Goal: Task Accomplishment & Management: Use online tool/utility

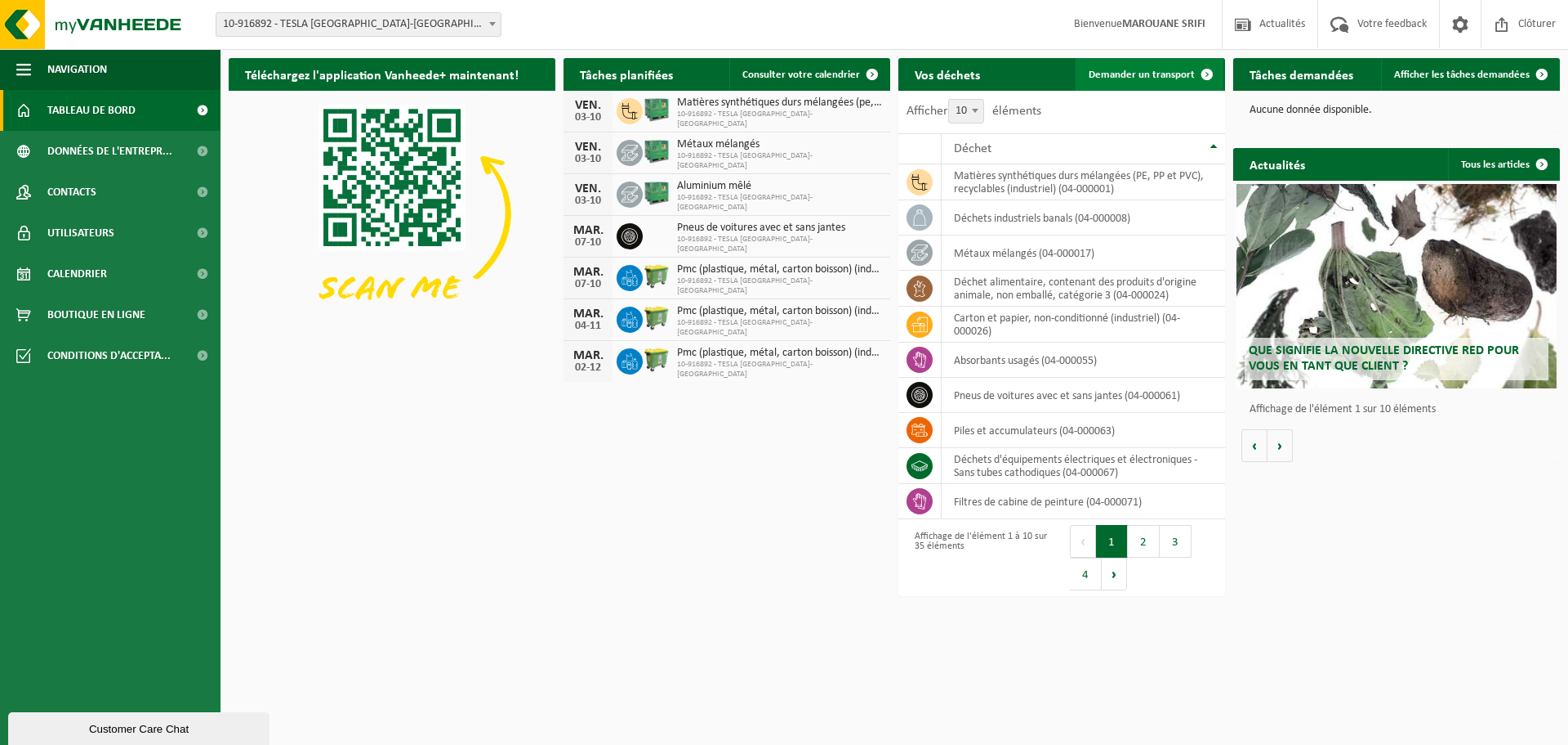
click at [1165, 73] on span "Demander un transport" at bounding box center [1142, 74] width 106 height 11
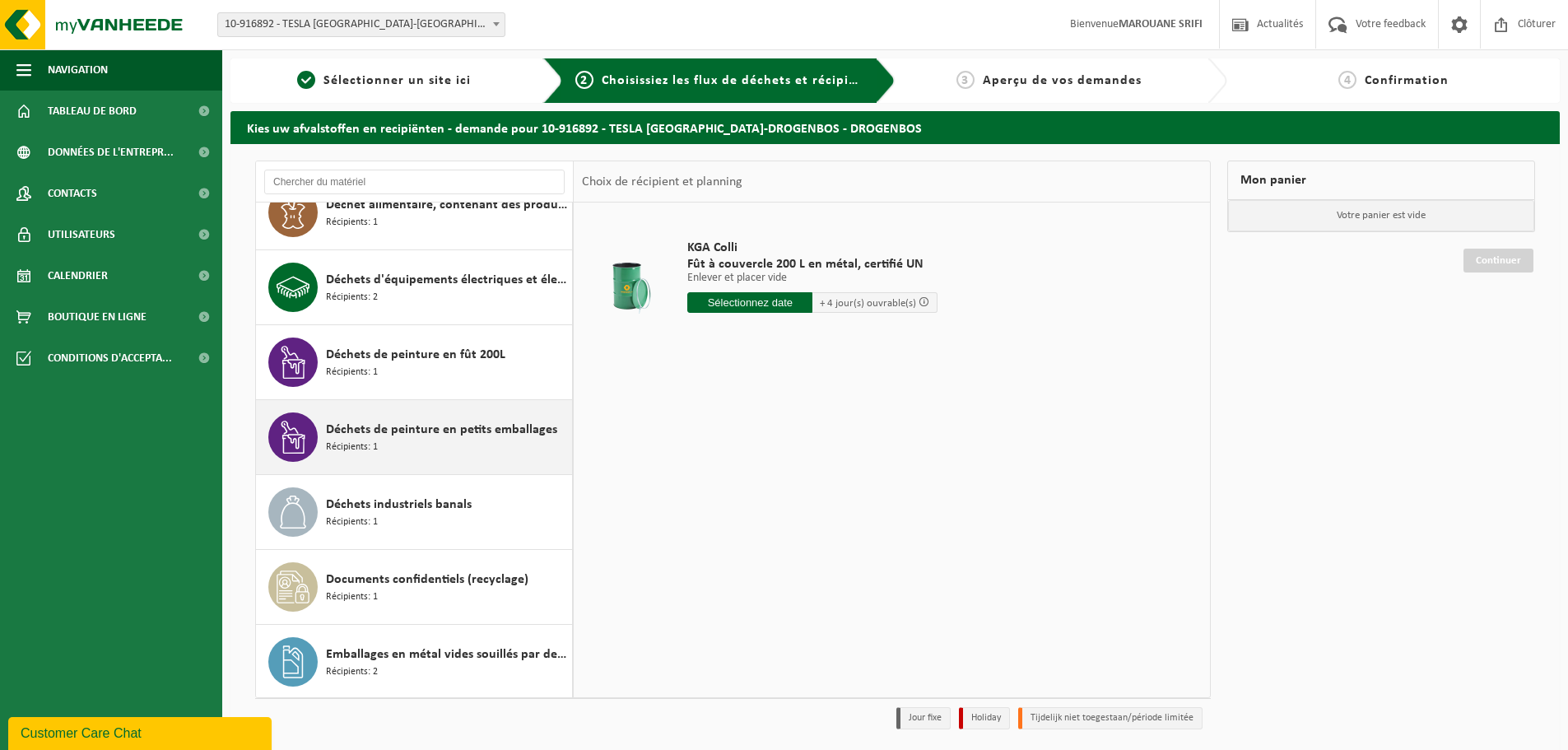
scroll to position [743, 0]
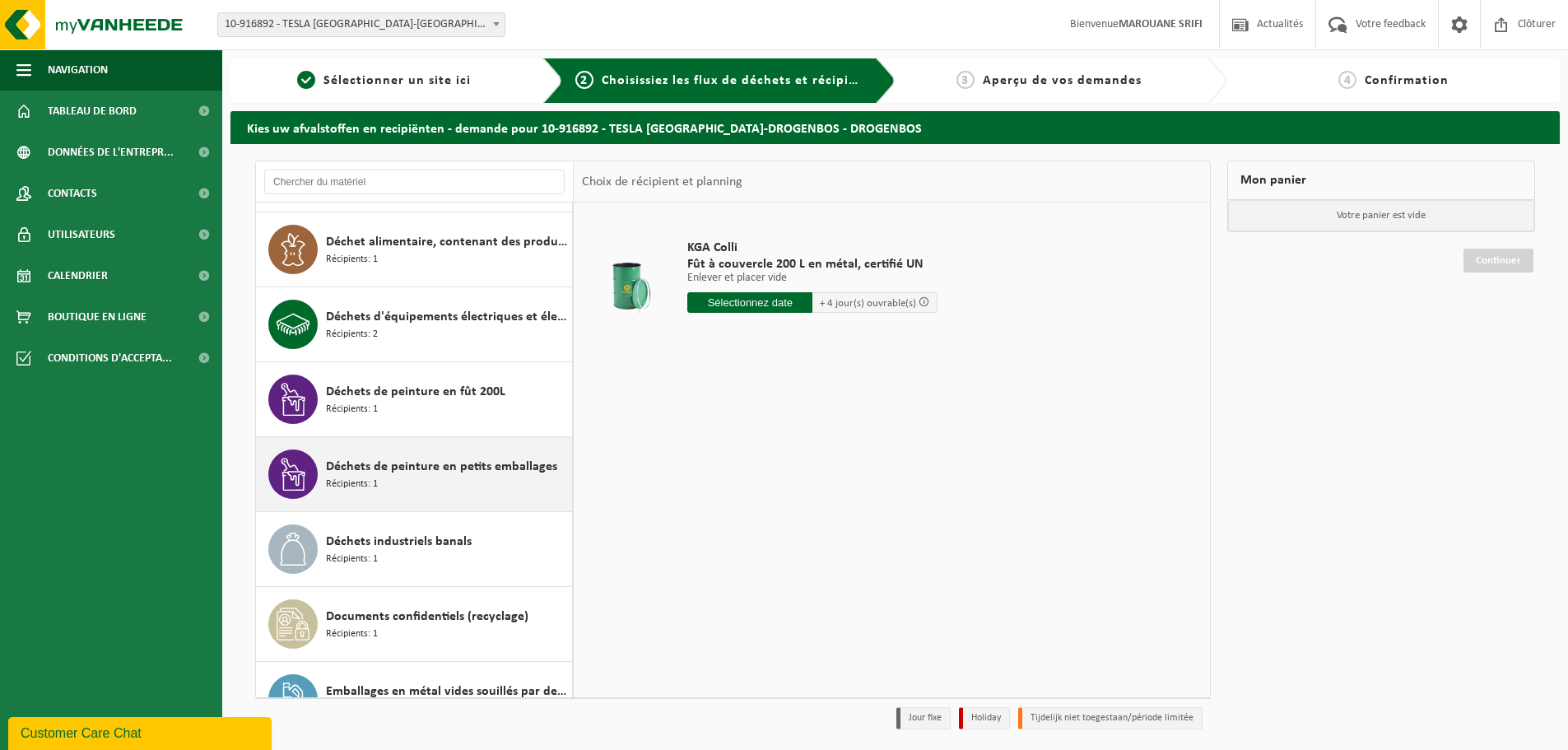
click at [438, 485] on div "Déchets de peinture en petits emballages Récipients: 1" at bounding box center [447, 474] width 242 height 49
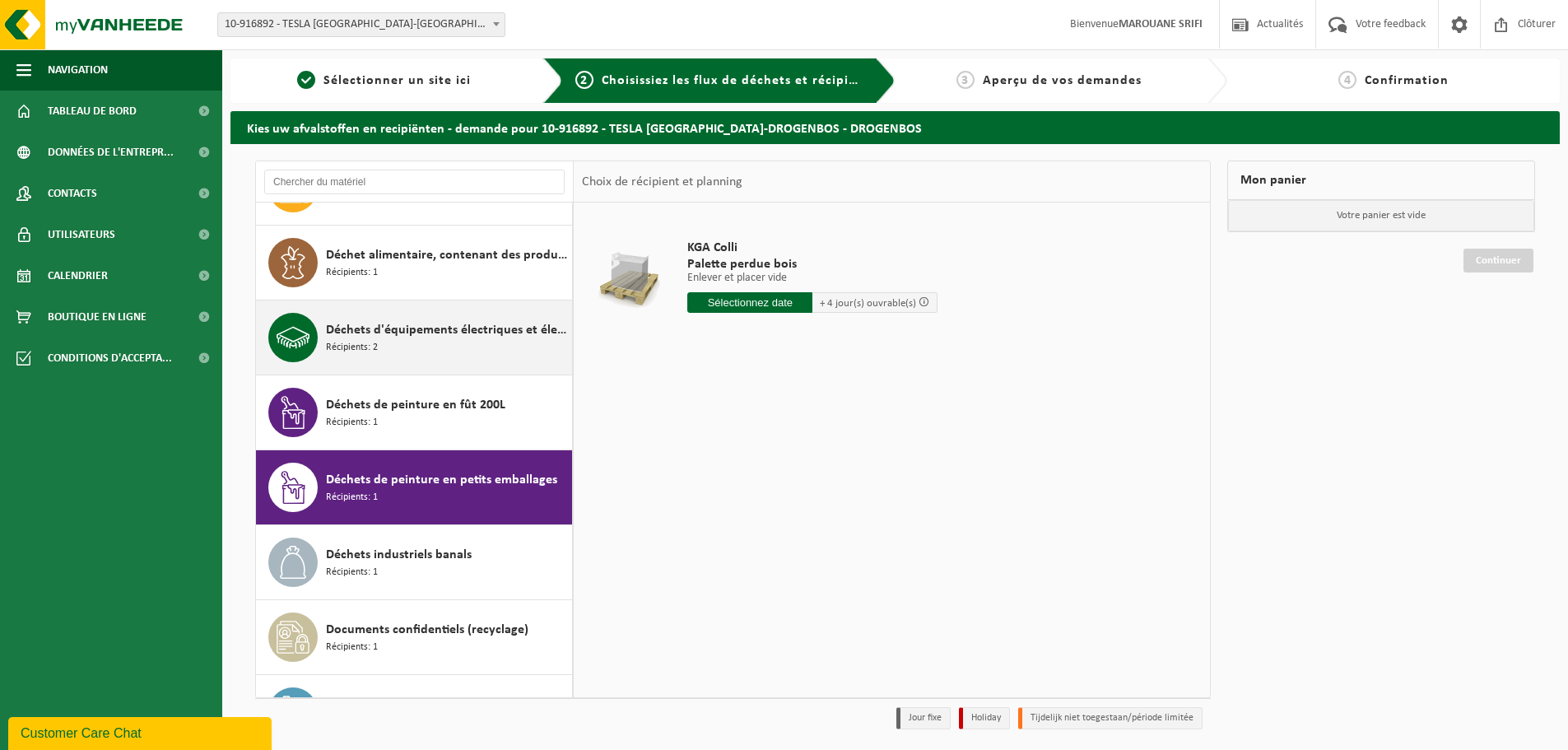
scroll to position [728, 0]
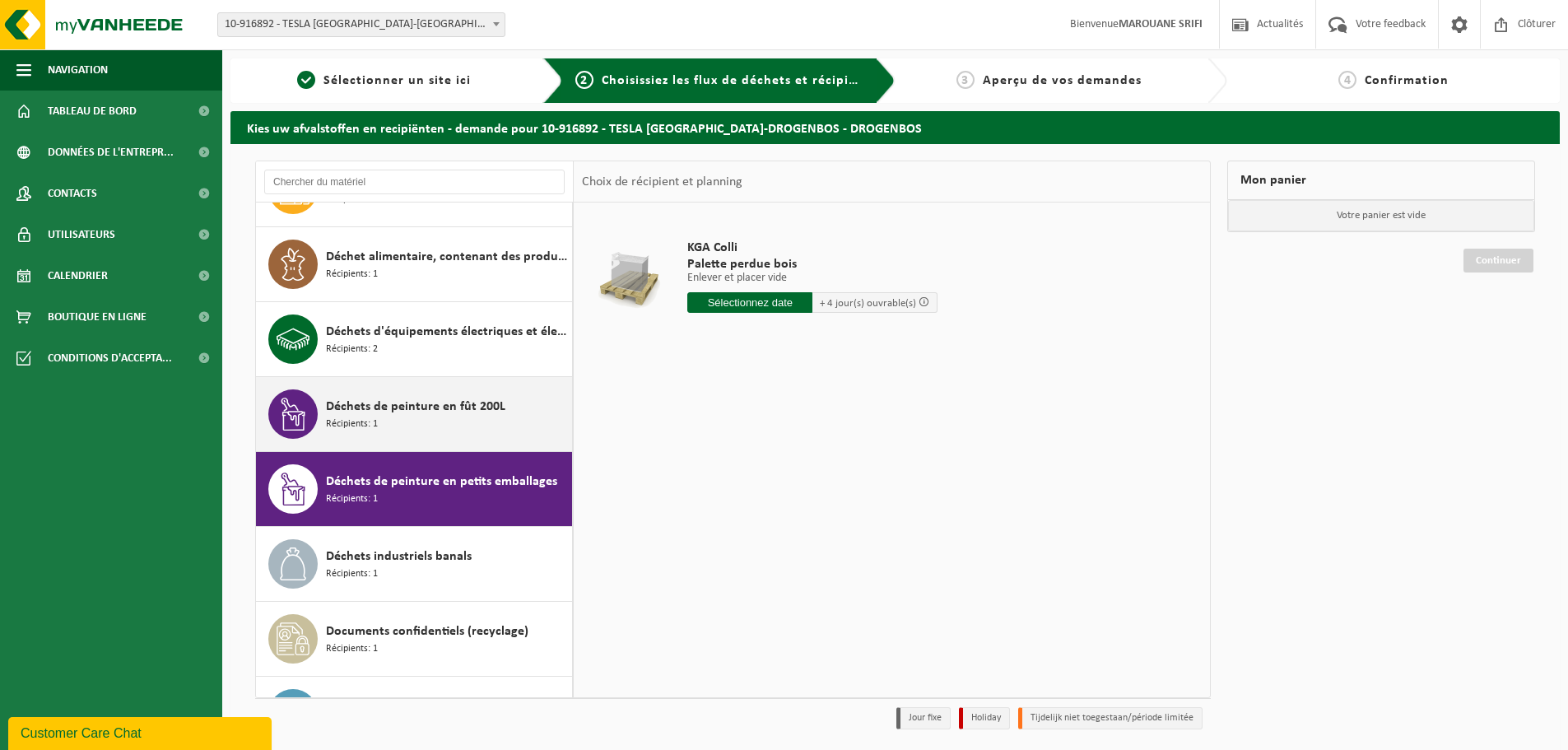
click at [444, 420] on div "Déchets de peinture en fût 200L Récipients: 1" at bounding box center [447, 414] width 242 height 49
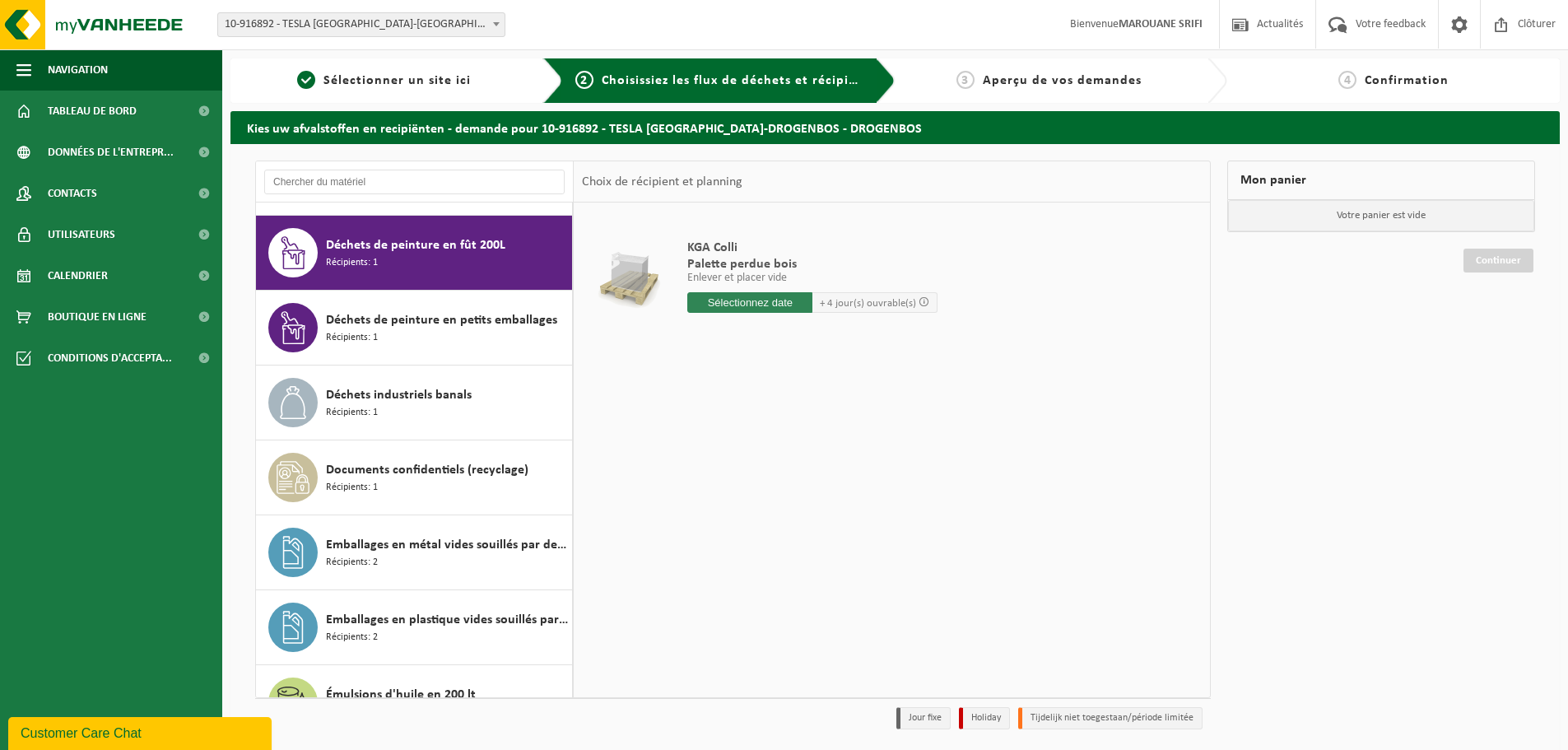
scroll to position [900, 0]
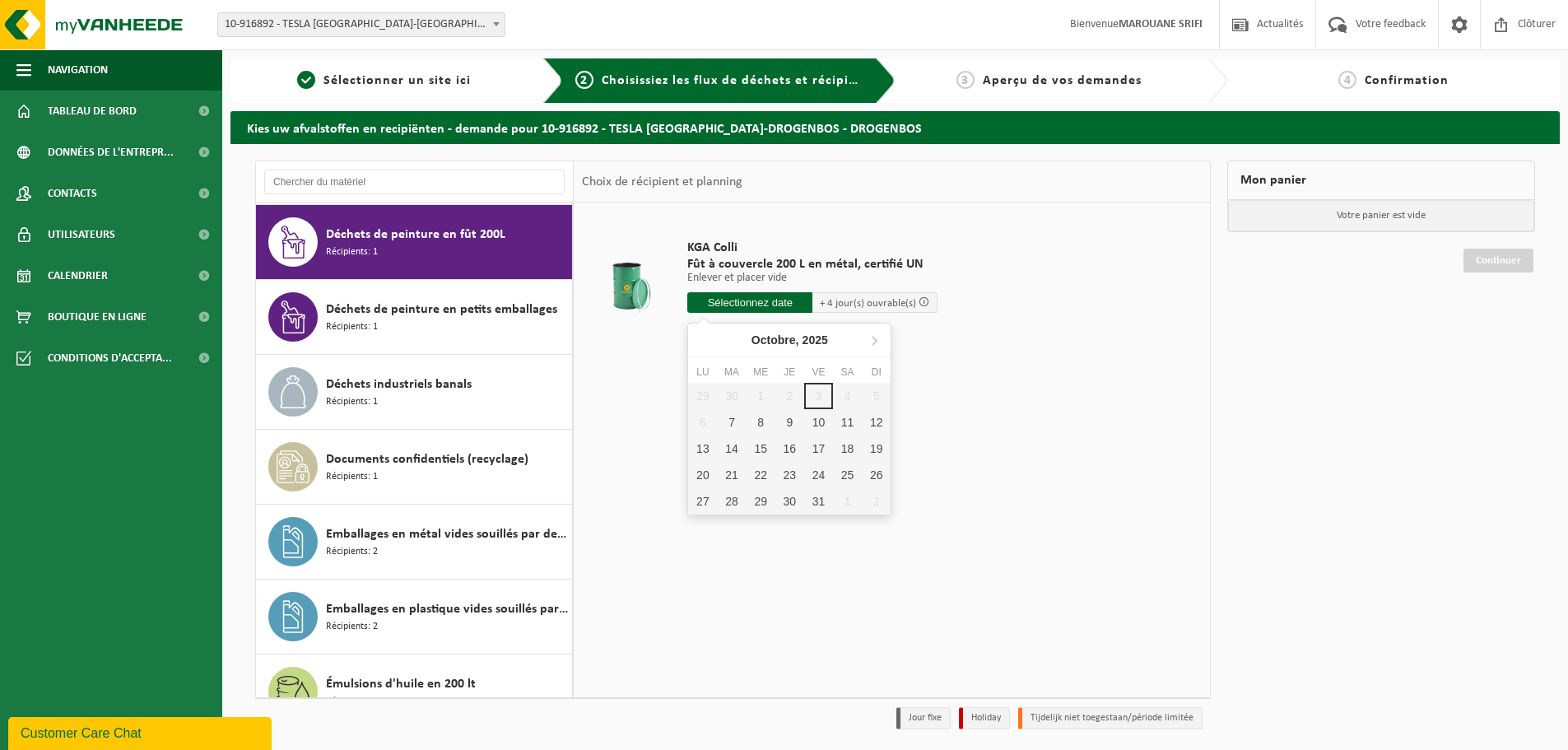
click at [738, 297] on input "text" at bounding box center [749, 301] width 125 height 20
click at [728, 420] on div "7" at bounding box center [732, 422] width 29 height 26
type input "à partir de 2025-10-07"
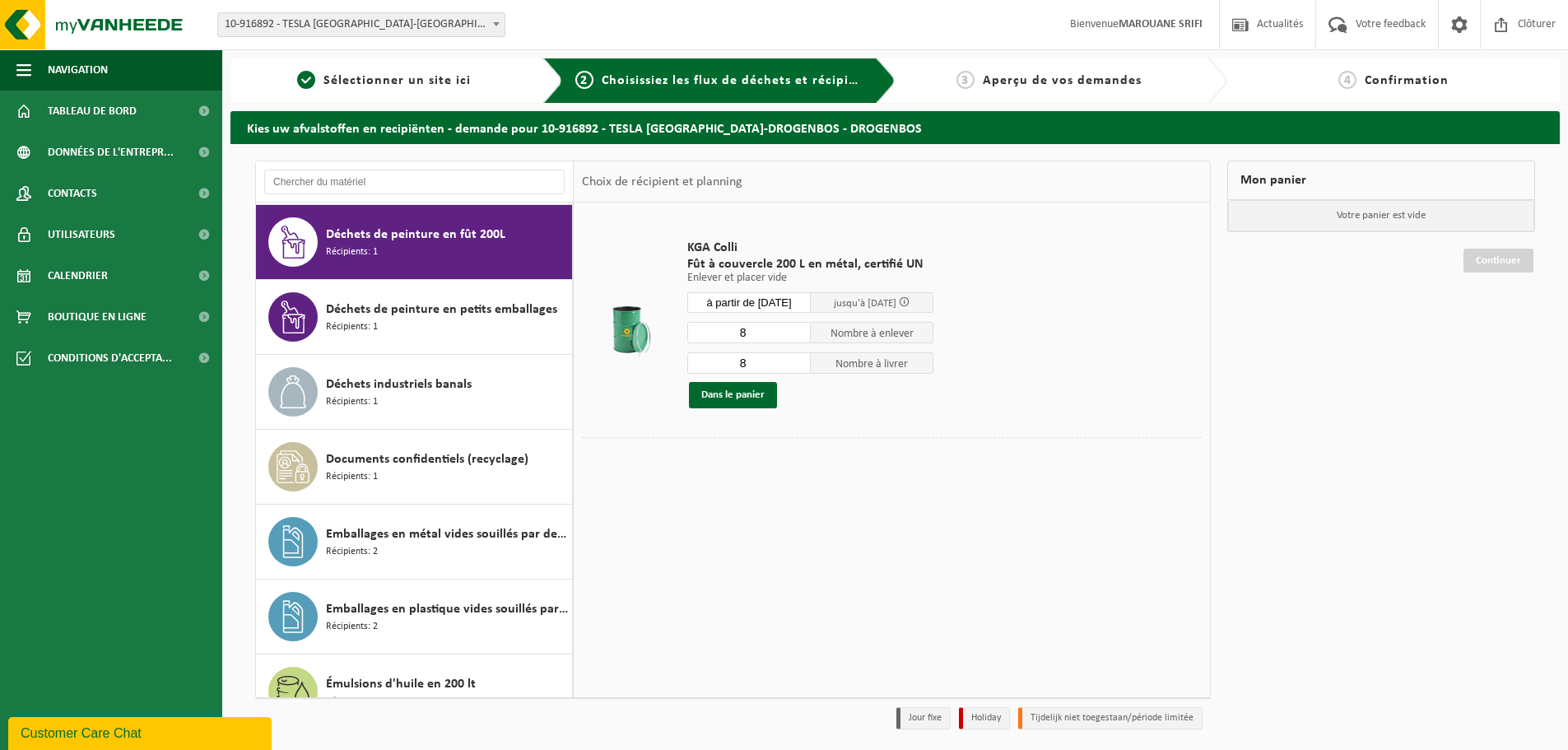
click at [760, 338] on input "8" at bounding box center [748, 332] width 123 height 21
click at [798, 336] on input "7" at bounding box center [748, 332] width 123 height 21
click at [798, 336] on input "6" at bounding box center [748, 332] width 123 height 21
click at [798, 336] on input "5" at bounding box center [748, 332] width 123 height 21
click at [798, 337] on input "4" at bounding box center [748, 332] width 123 height 21
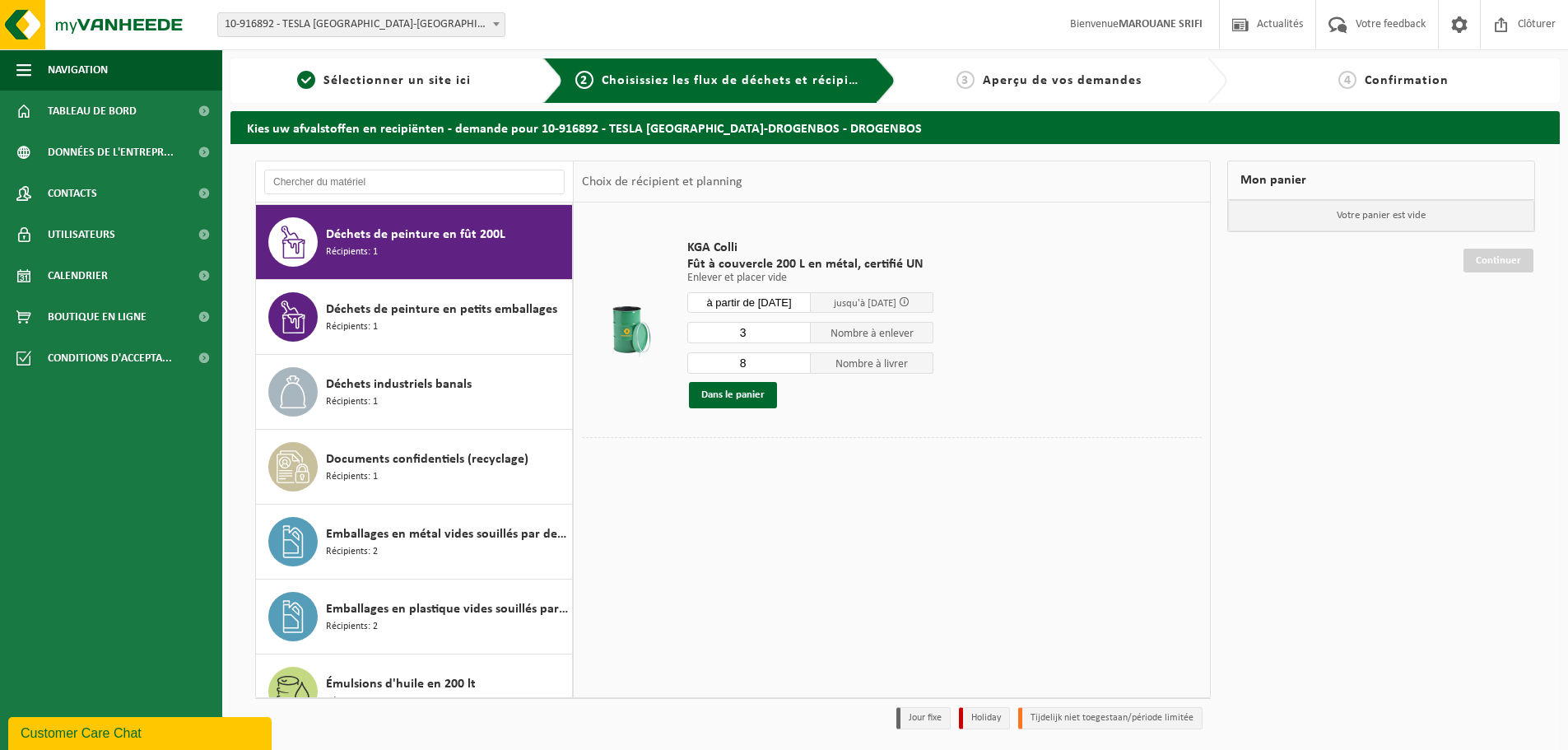
click at [798, 339] on input "3" at bounding box center [748, 332] width 123 height 21
type input "2"
click at [798, 338] on input "2" at bounding box center [748, 332] width 123 height 21
click at [798, 368] on input "7" at bounding box center [748, 362] width 123 height 21
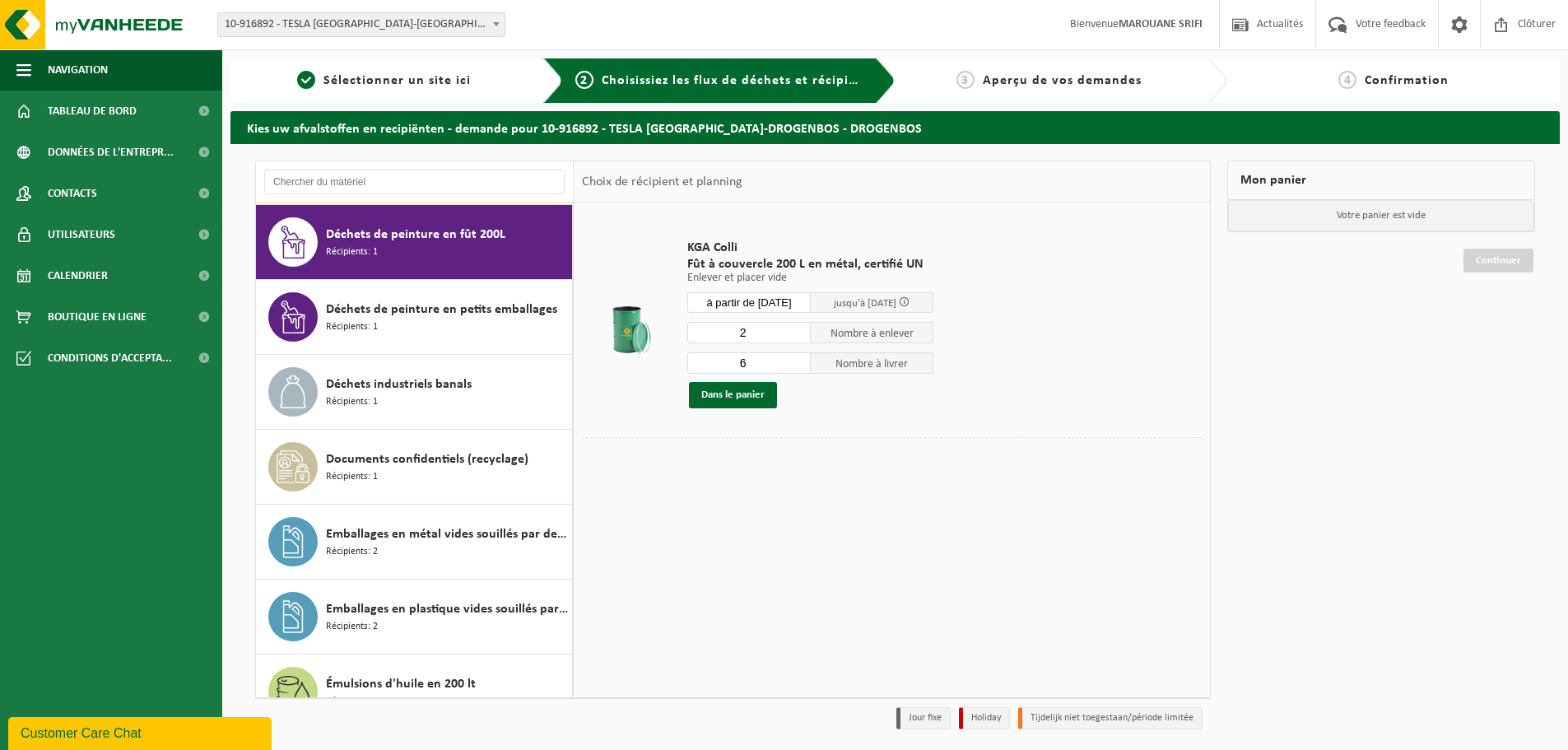
click at [798, 368] on input "6" at bounding box center [748, 362] width 123 height 21
click at [798, 368] on input "5" at bounding box center [748, 362] width 123 height 21
click at [798, 368] on input "4" at bounding box center [748, 362] width 123 height 21
click at [798, 368] on input "3" at bounding box center [748, 362] width 123 height 21
type input "2"
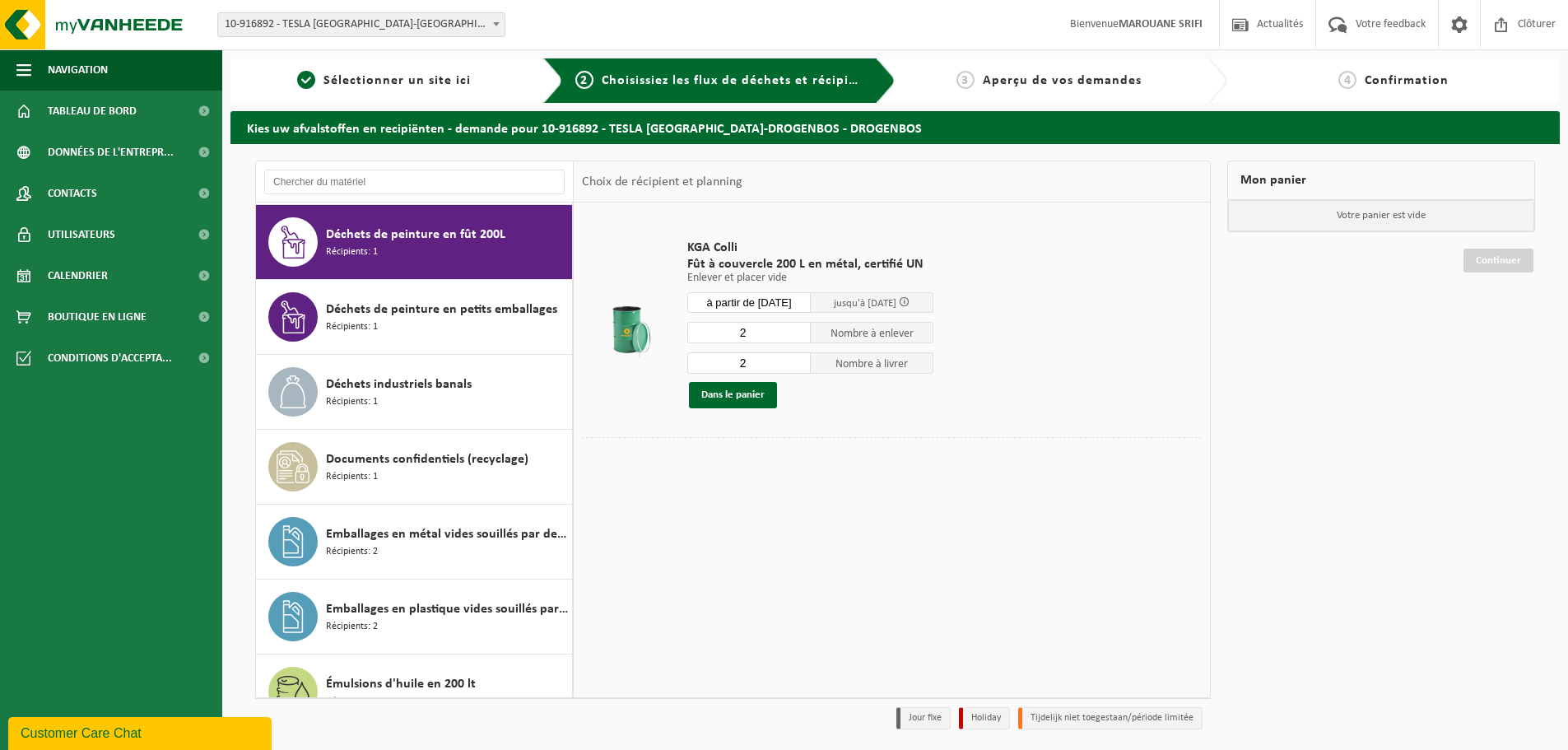
click at [798, 368] on input "2" at bounding box center [748, 362] width 123 height 21
click at [759, 391] on button "Dans le panier" at bounding box center [733, 394] width 88 height 26
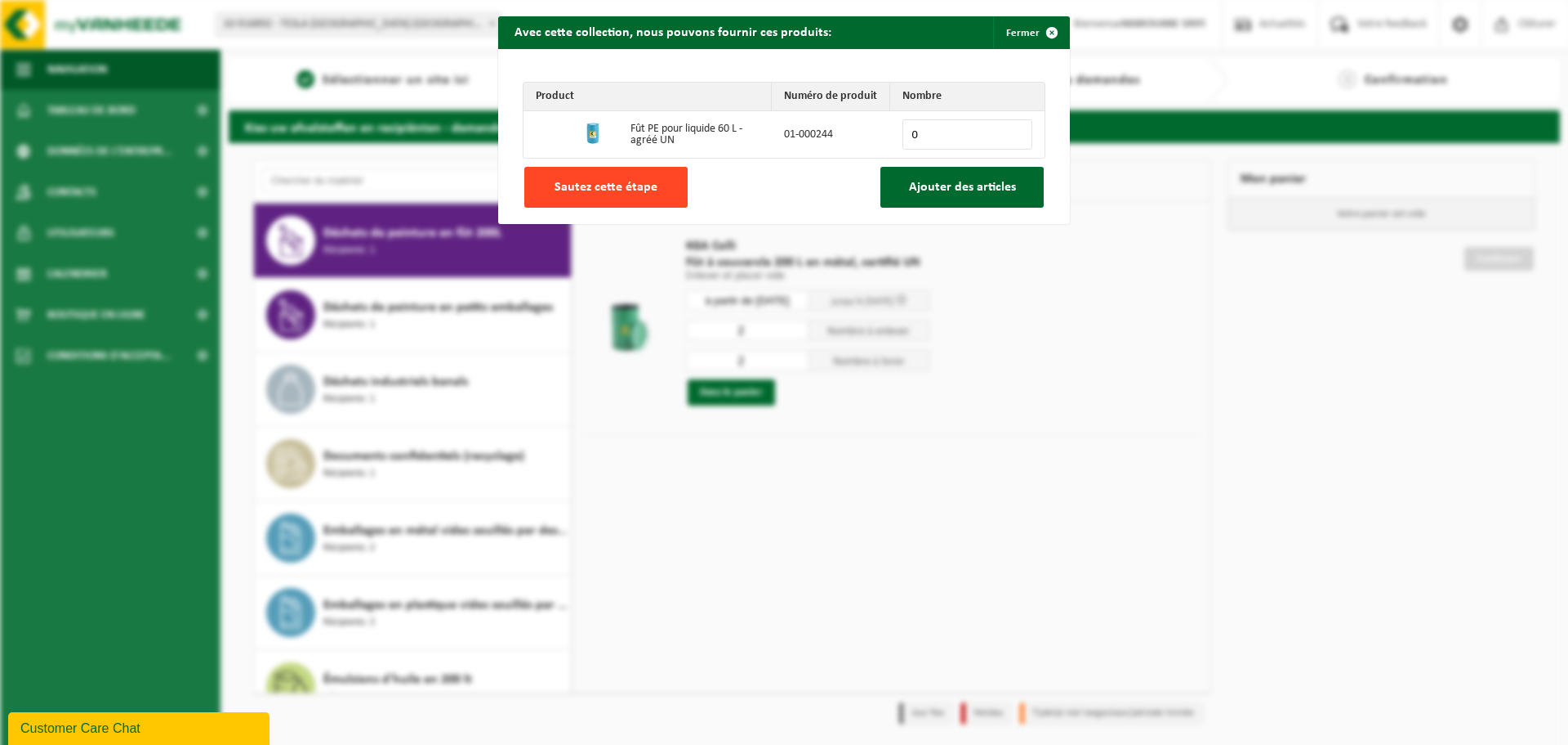
click at [615, 189] on span "Sautez cette étape" at bounding box center [606, 188] width 103 height 13
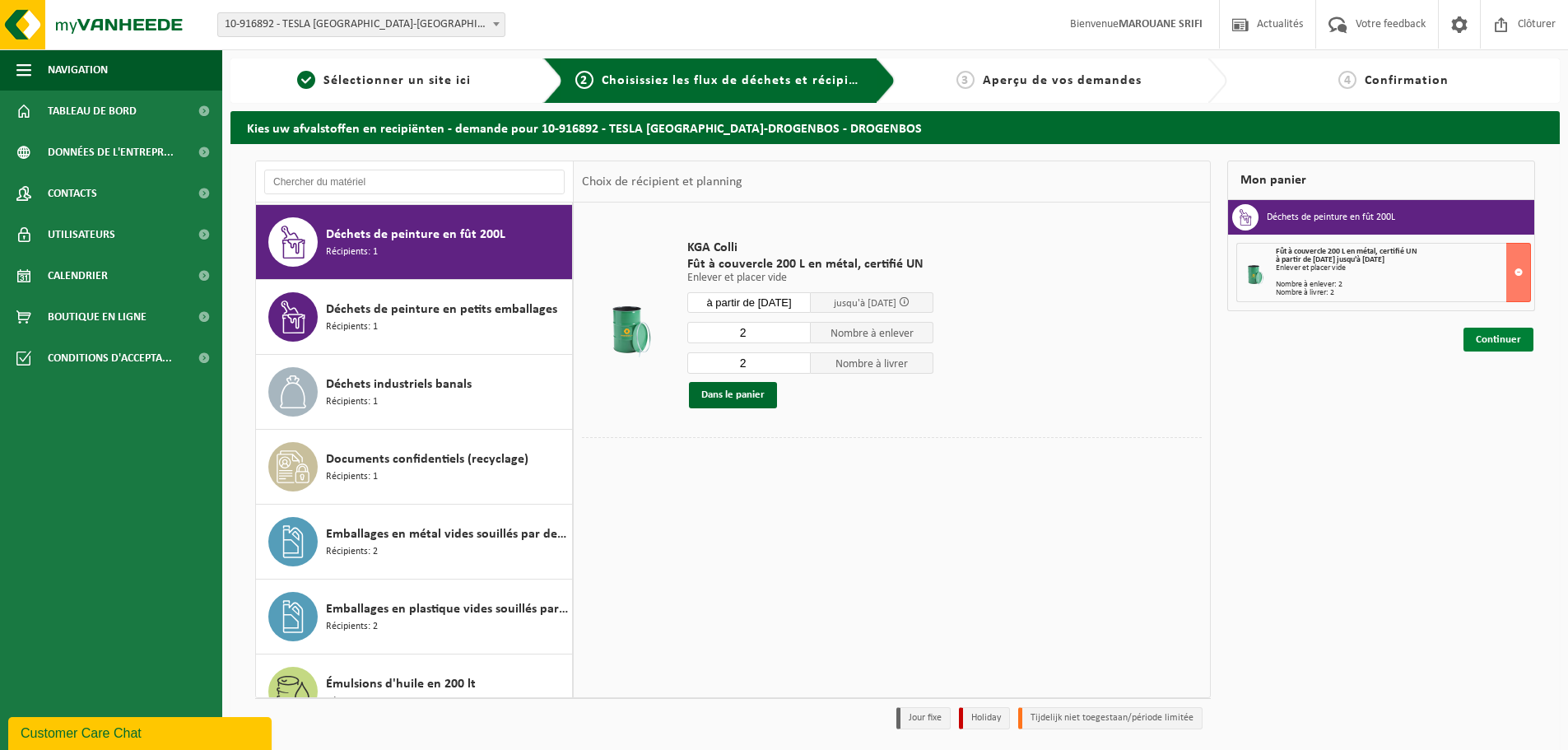
click at [1497, 341] on link "Continuer" at bounding box center [1498, 339] width 70 height 24
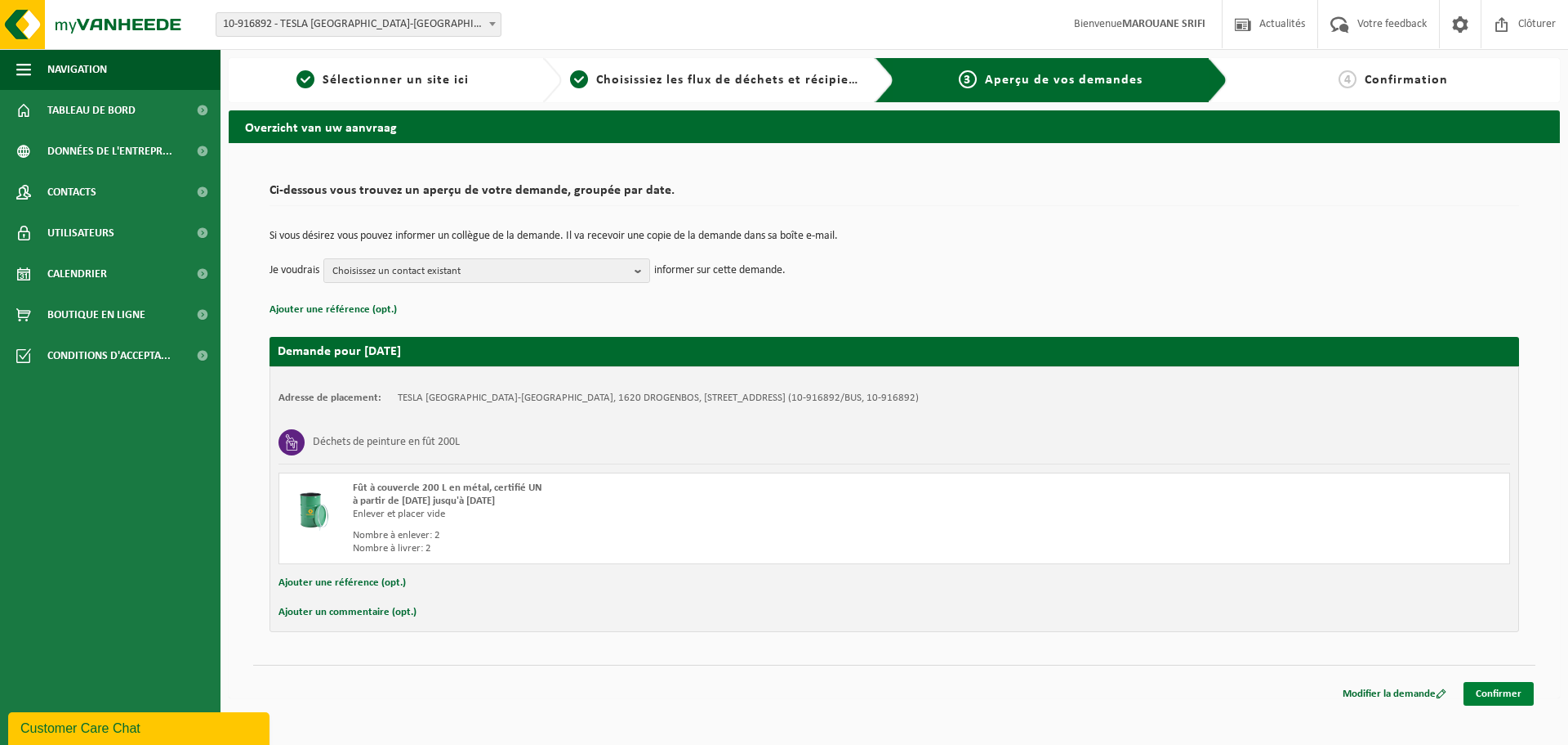
click at [1515, 691] on link "Confirmer" at bounding box center [1499, 693] width 70 height 24
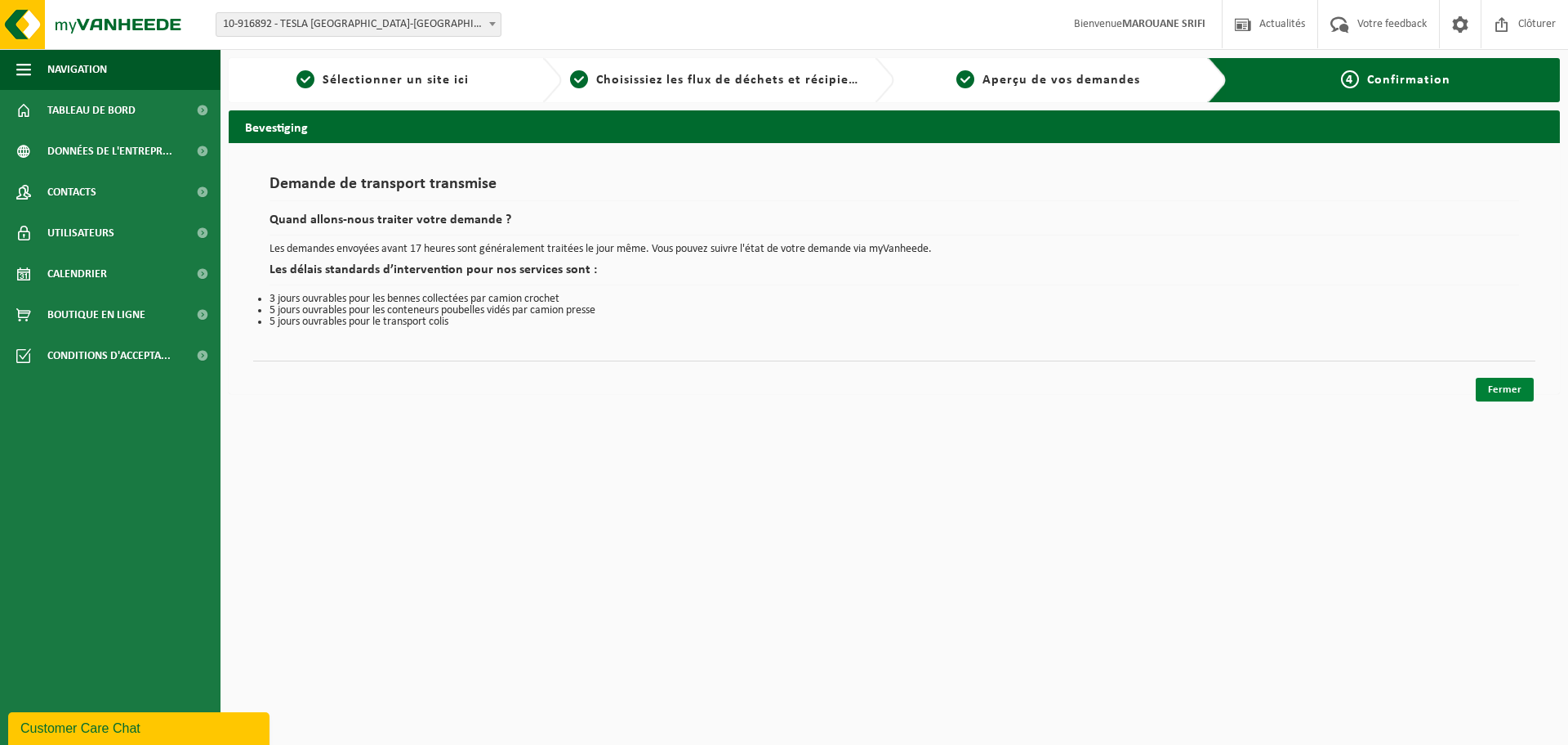
click at [1507, 380] on link "Fermer" at bounding box center [1505, 389] width 58 height 24
